Goal: Task Accomplishment & Management: Use online tool/utility

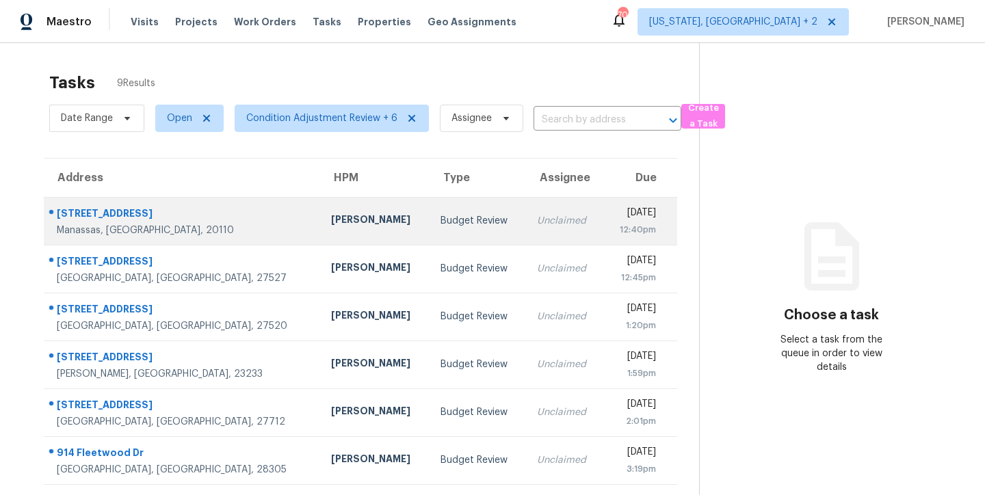
click at [430, 214] on td "Budget Review" at bounding box center [478, 221] width 96 height 48
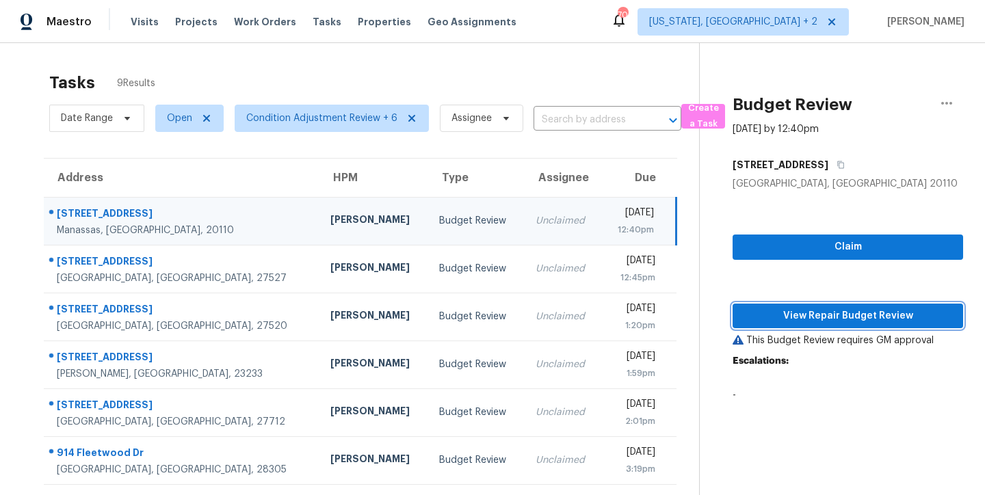
click at [785, 311] on span "View Repair Budget Review" at bounding box center [848, 316] width 209 height 17
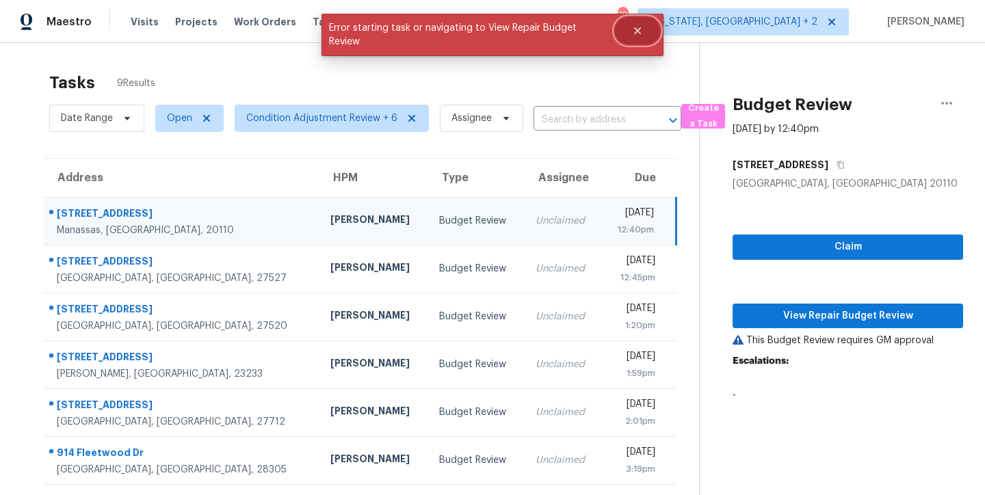
click at [640, 33] on icon "Close" at bounding box center [637, 30] width 7 height 7
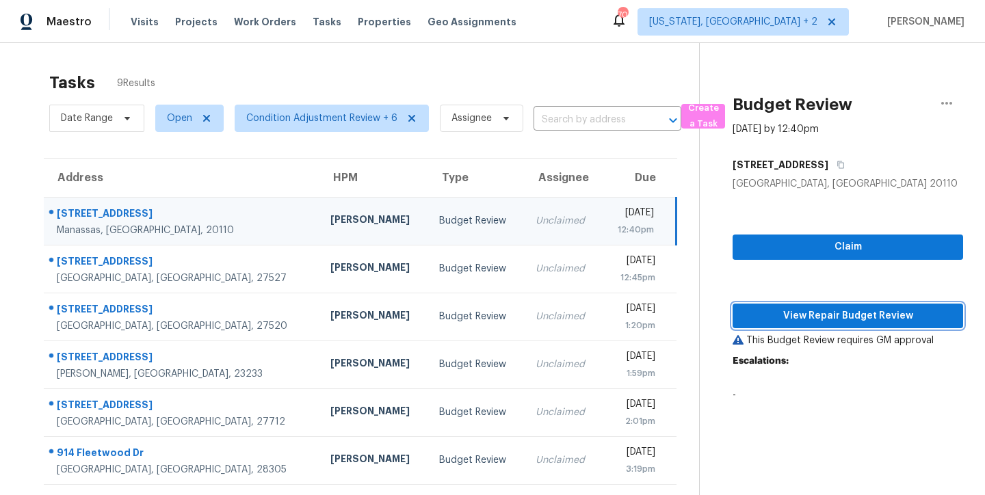
click at [829, 314] on span "View Repair Budget Review" at bounding box center [848, 316] width 209 height 17
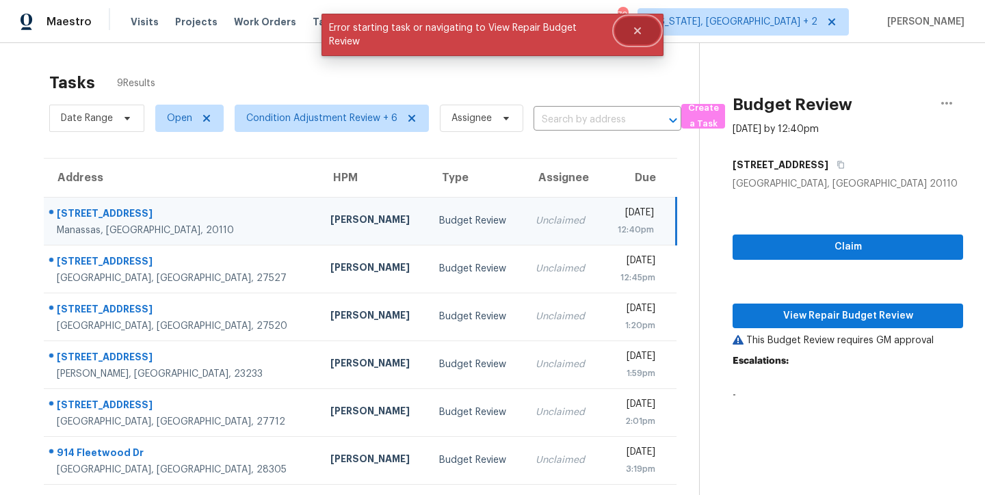
click at [632, 33] on icon "Close" at bounding box center [637, 30] width 11 height 11
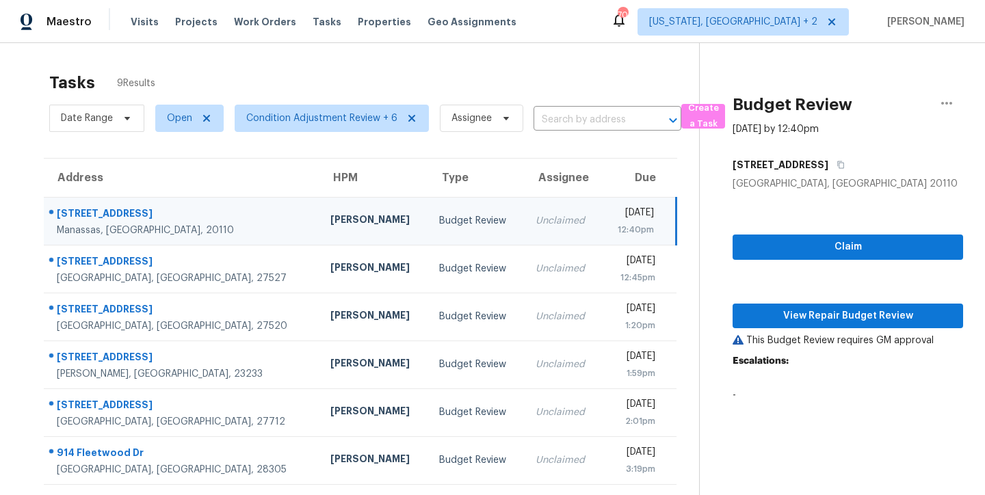
click at [599, 18] on div "Maestro Visits Projects Work Orders Tasks Properties Geo Assignments 70 [US_STA…" at bounding box center [492, 21] width 985 height 43
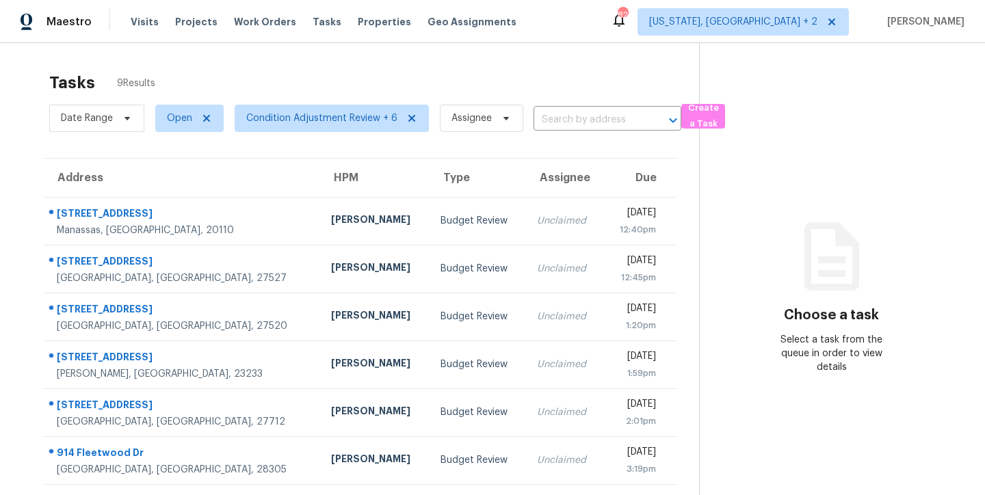
click at [535, 68] on div "Tasks 9 Results" at bounding box center [374, 83] width 650 height 36
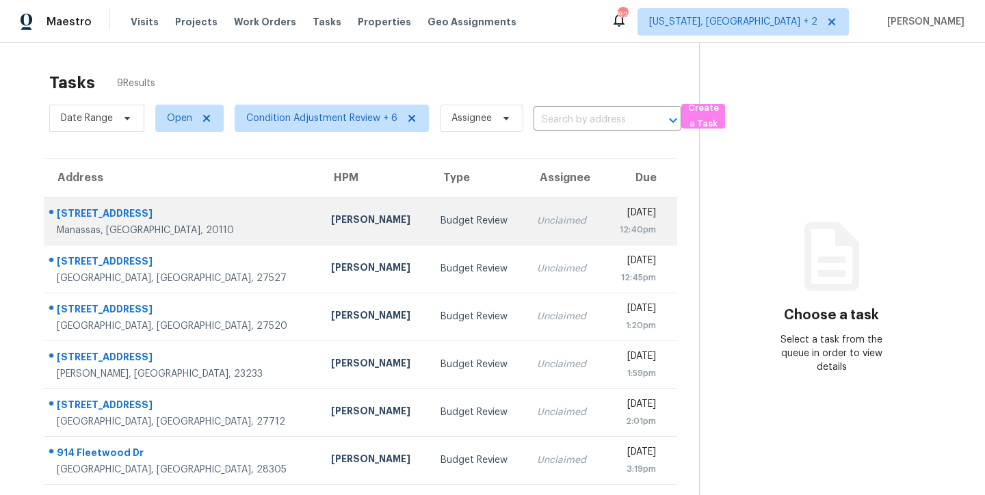
click at [537, 224] on div "Unclaimed" at bounding box center [564, 221] width 55 height 14
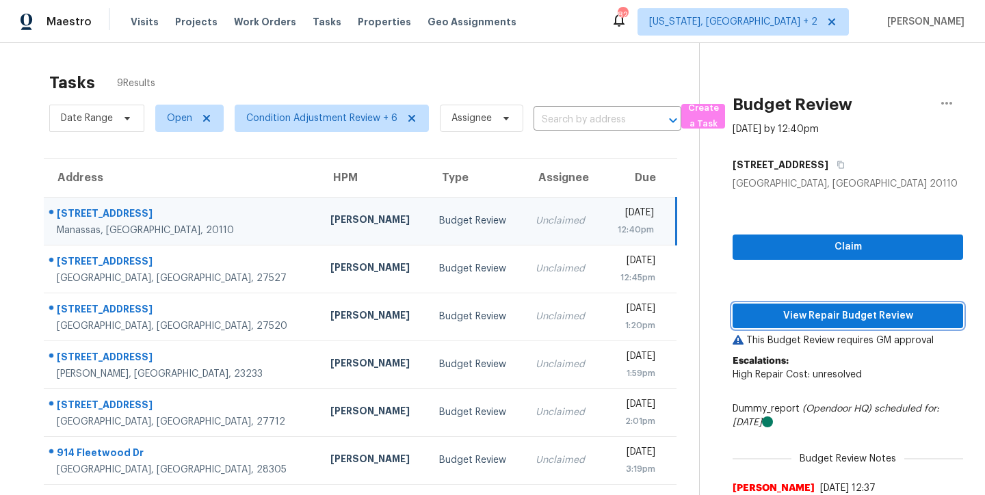
click at [911, 323] on span "View Repair Budget Review" at bounding box center [848, 316] width 209 height 17
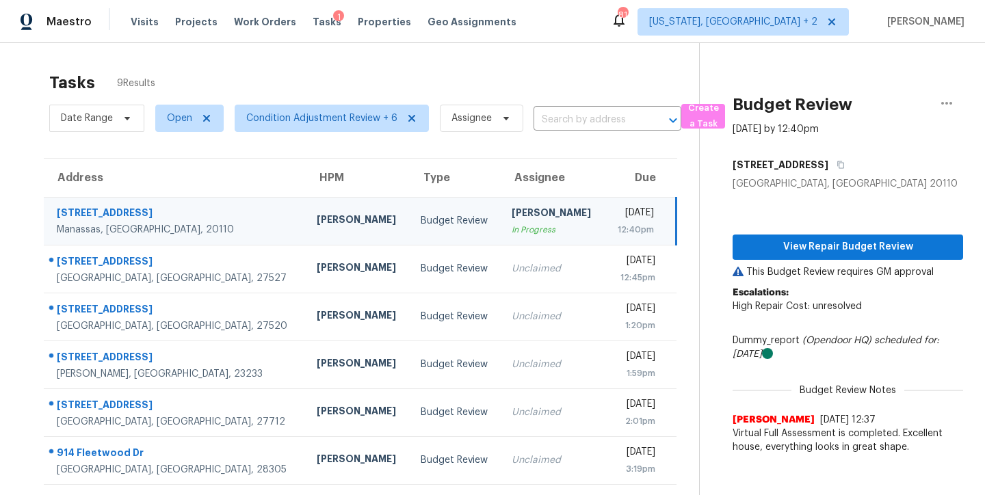
click at [574, 16] on div "Maestro Visits Projects Work Orders Tasks 1 Properties Geo Assignments 81 Washi…" at bounding box center [492, 21] width 985 height 43
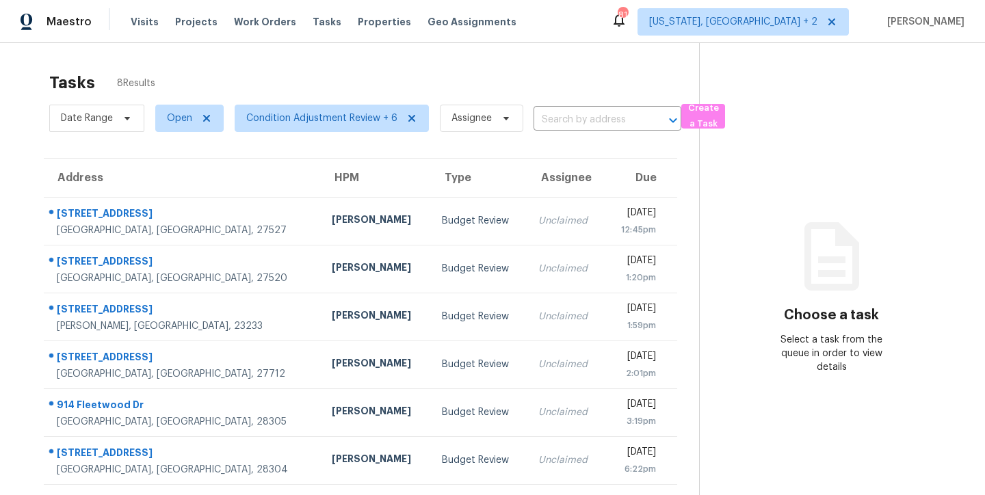
click at [395, 66] on div "Tasks 8 Results" at bounding box center [374, 83] width 650 height 36
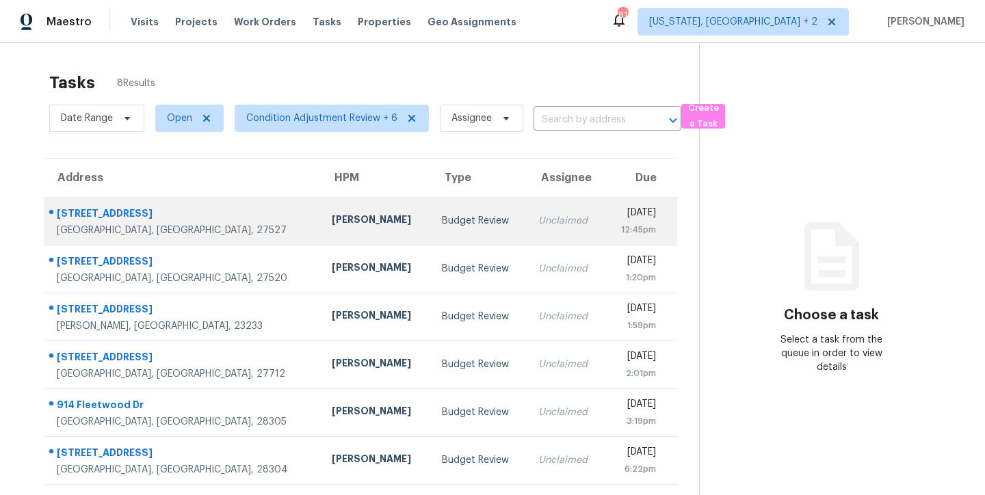
click at [332, 218] on div "[PERSON_NAME]" at bounding box center [376, 221] width 88 height 17
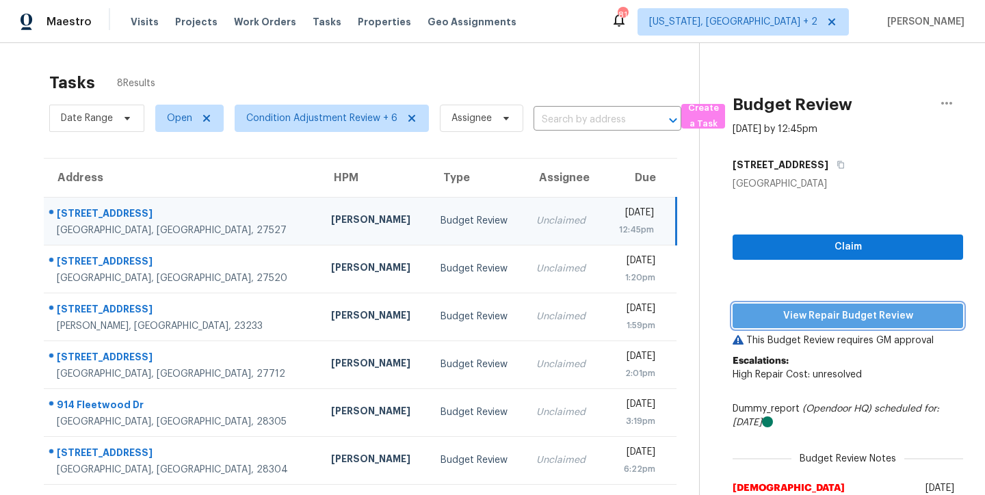
drag, startPoint x: 846, startPoint y: 310, endPoint x: 917, endPoint y: 128, distance: 195.2
click at [846, 310] on span "View Repair Budget Review" at bounding box center [848, 316] width 209 height 17
